Goal: Task Accomplishment & Management: Use online tool/utility

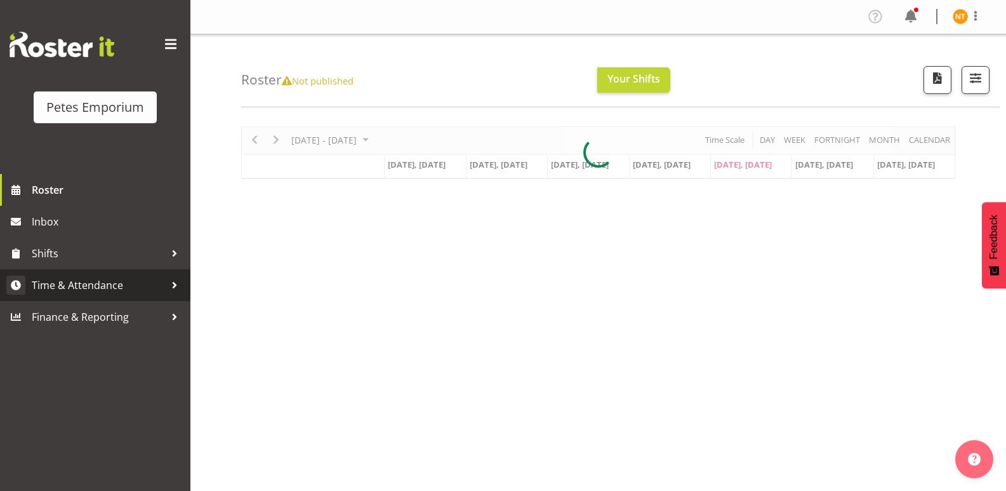
click at [84, 280] on span "Time & Attendance" at bounding box center [98, 284] width 133 height 19
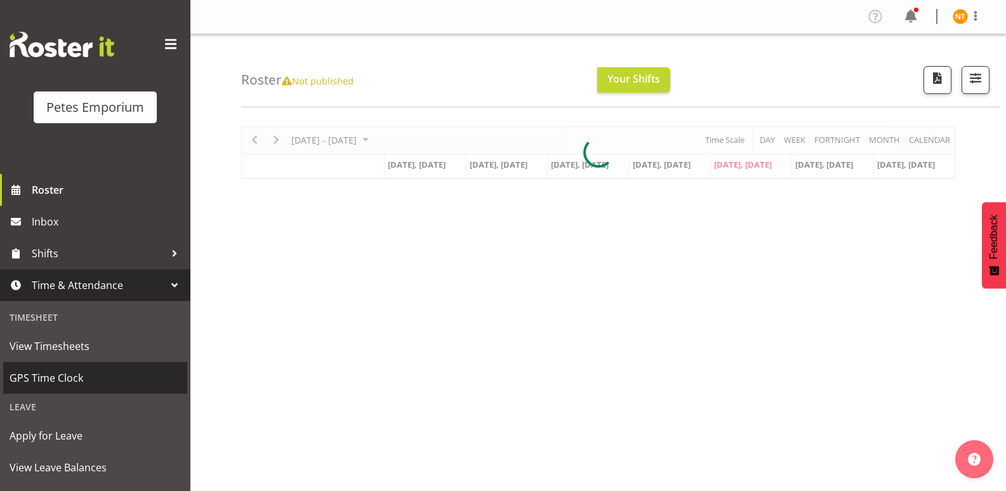
click at [47, 375] on span "GPS Time Clock" at bounding box center [95, 377] width 171 height 19
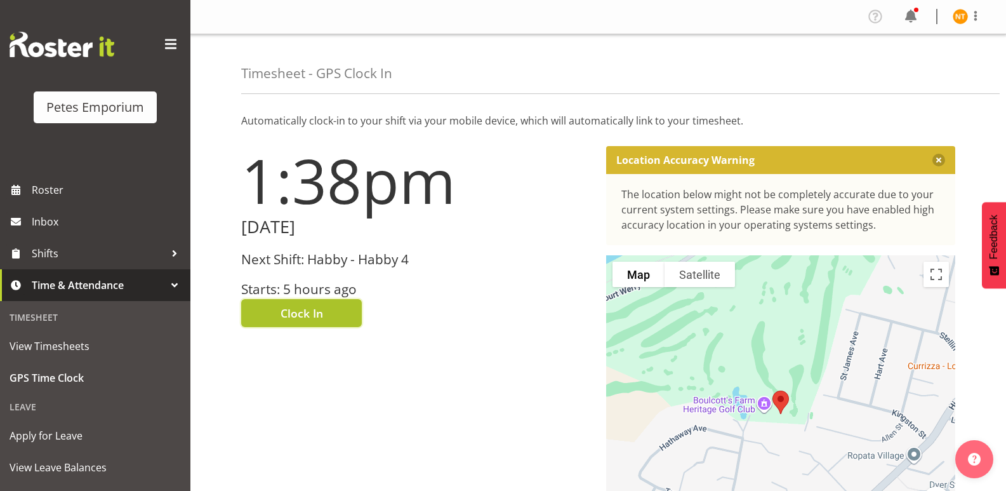
click at [297, 305] on span "Clock In" at bounding box center [302, 313] width 43 height 17
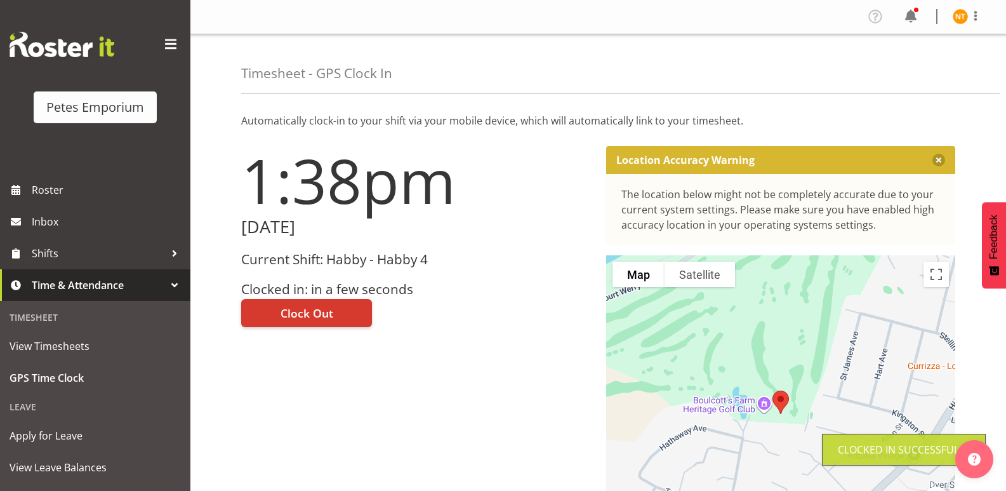
click at [960, 11] on img at bounding box center [960, 16] width 15 height 15
click at [906, 65] on link "Log Out" at bounding box center [922, 66] width 122 height 23
